Goal: Task Accomplishment & Management: Manage account settings

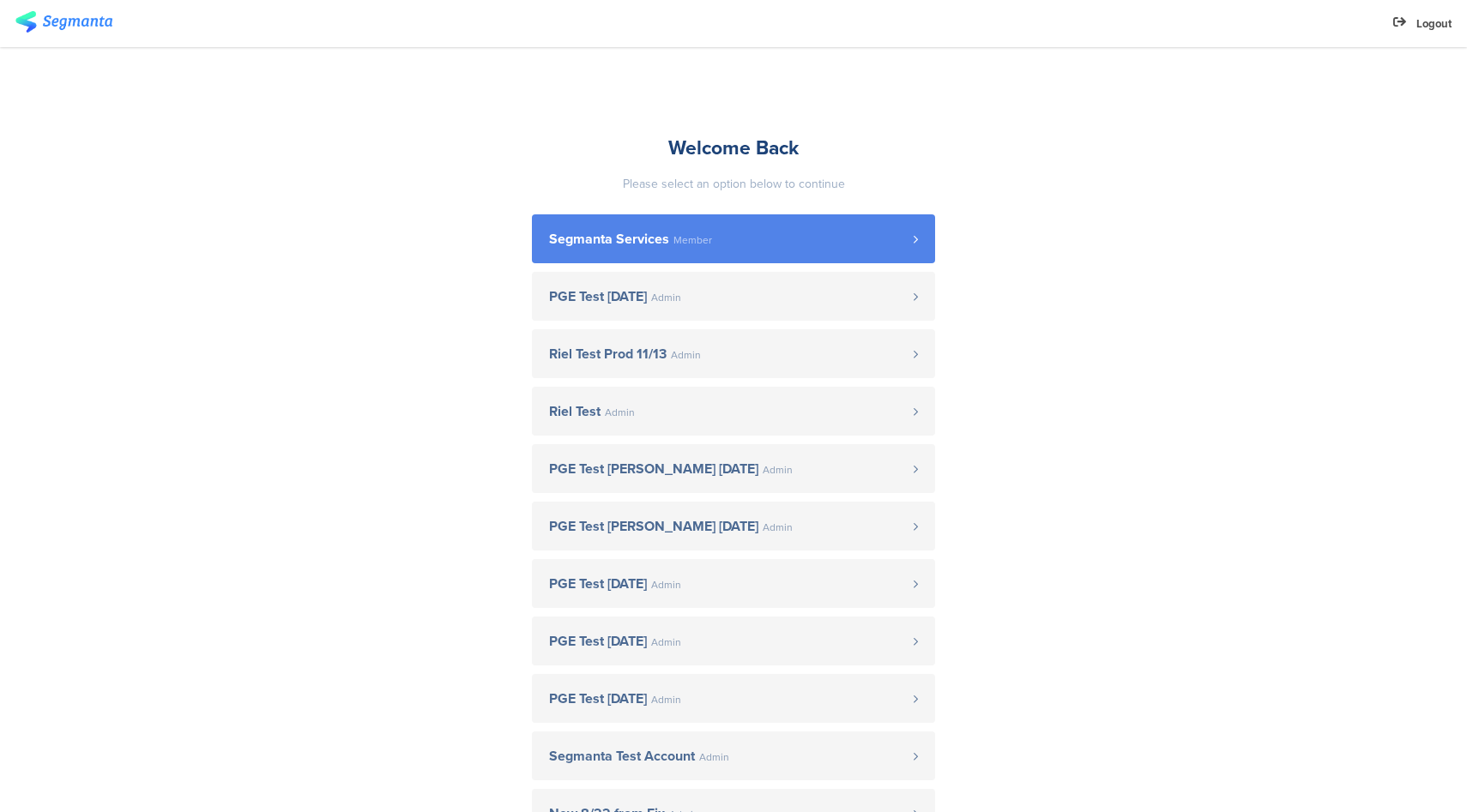
click at [693, 258] on link "Segmanta Services Member" at bounding box center [733, 238] width 403 height 49
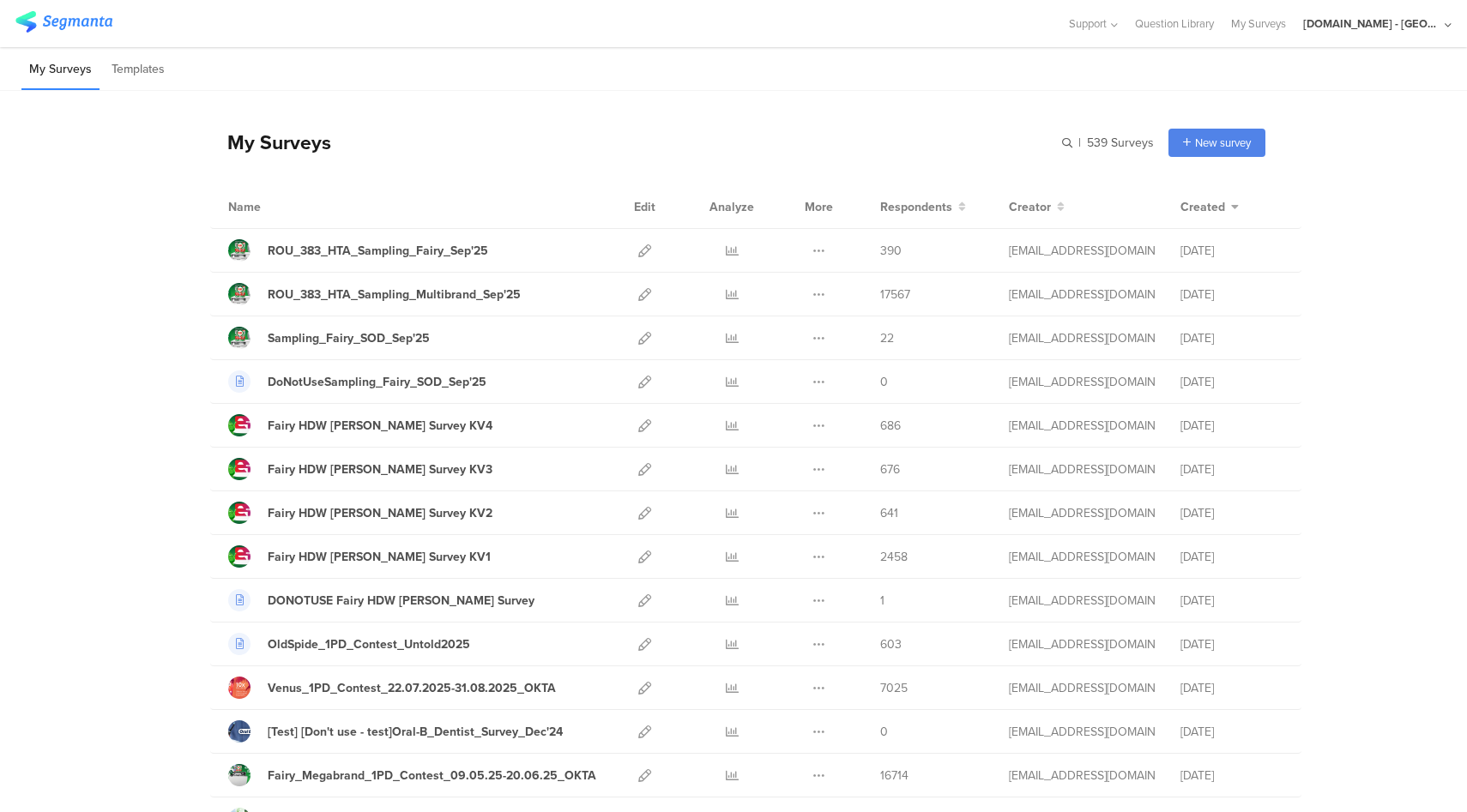
click at [1432, 31] on div "[DOMAIN_NAME] - [GEOGRAPHIC_DATA]" at bounding box center [1371, 23] width 137 height 16
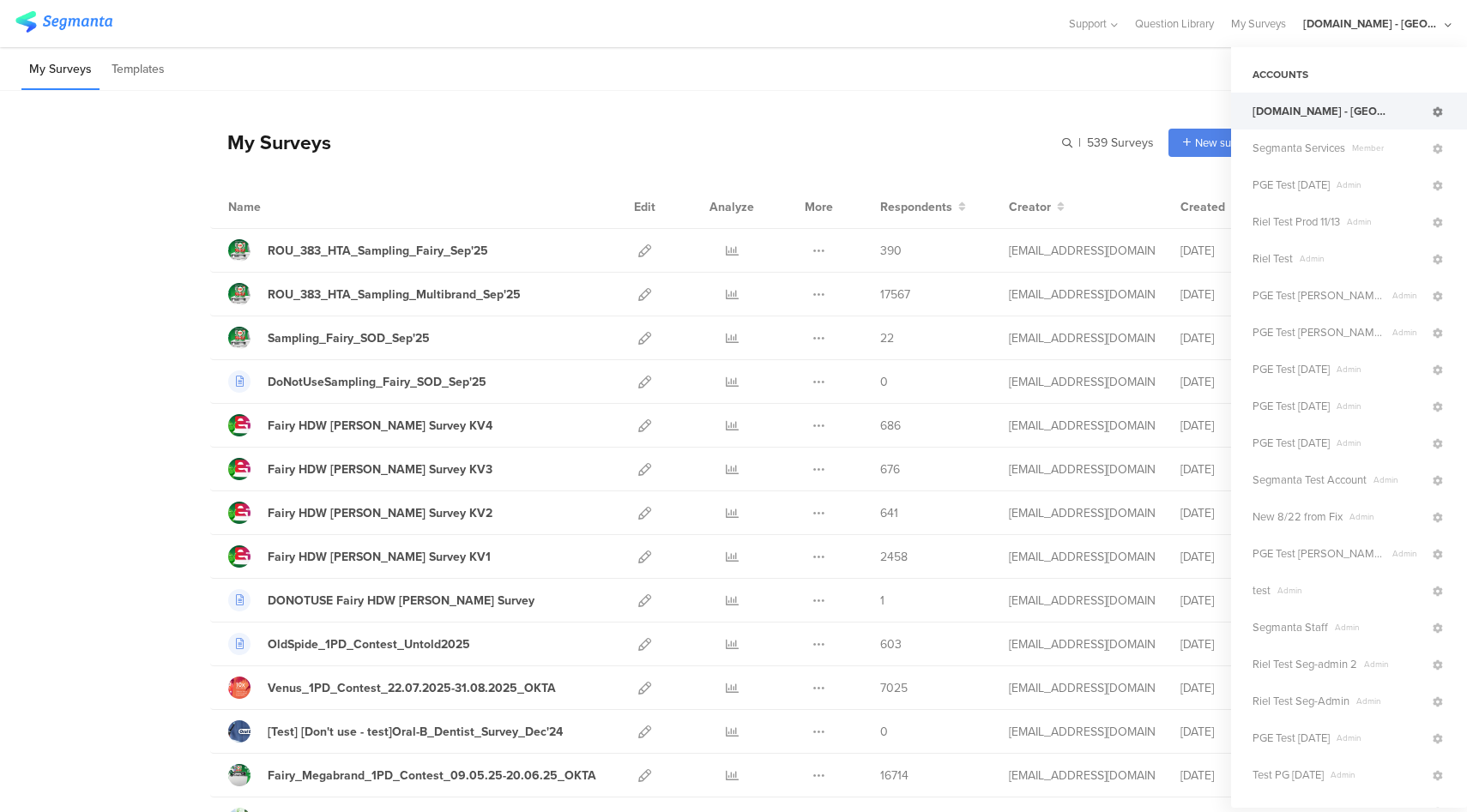
click at [1432, 112] on icon at bounding box center [1438, 113] width 11 height 11
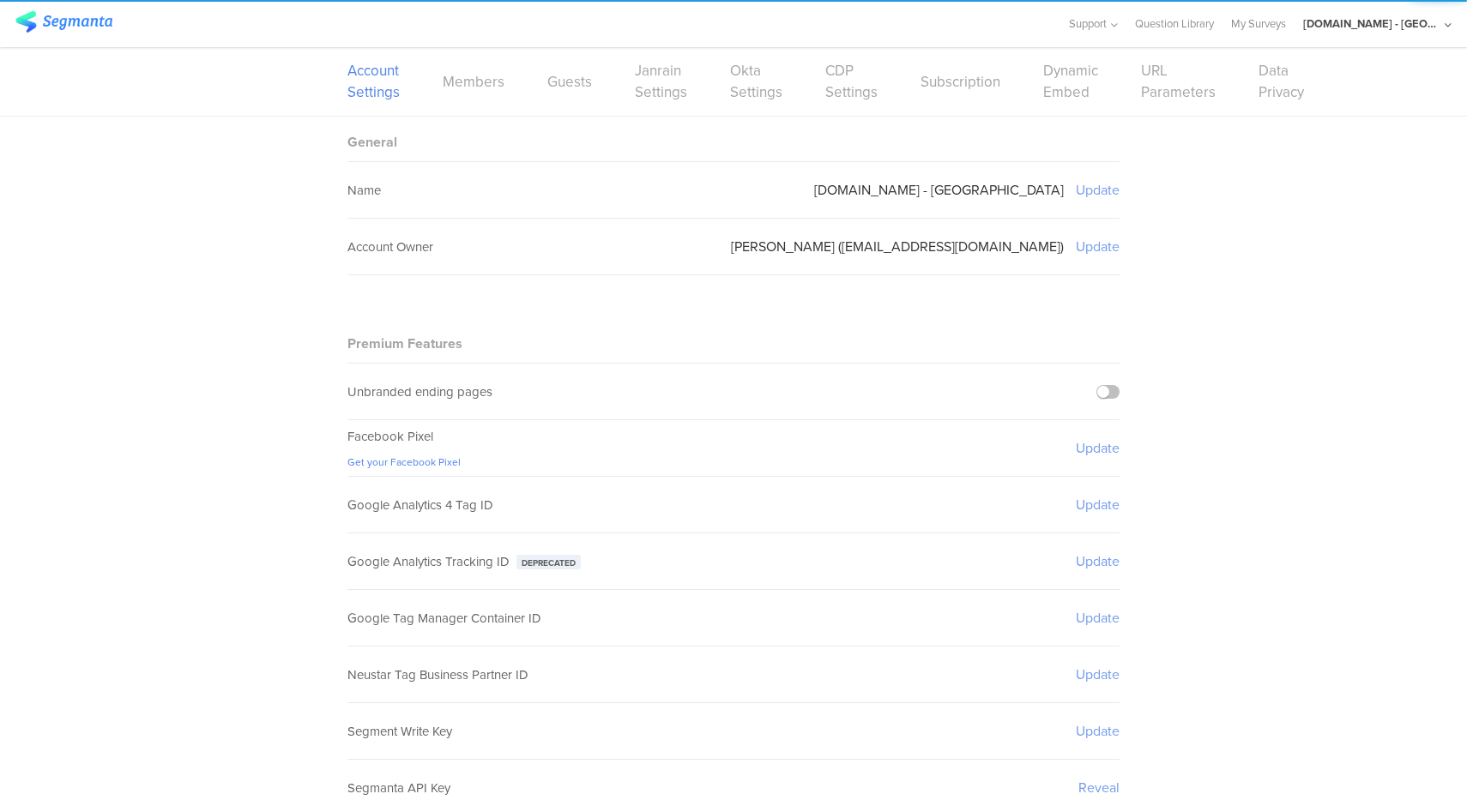
click at [825, 95] on link "CDP Settings" at bounding box center [850, 81] width 52 height 43
